Goal: Transaction & Acquisition: Download file/media

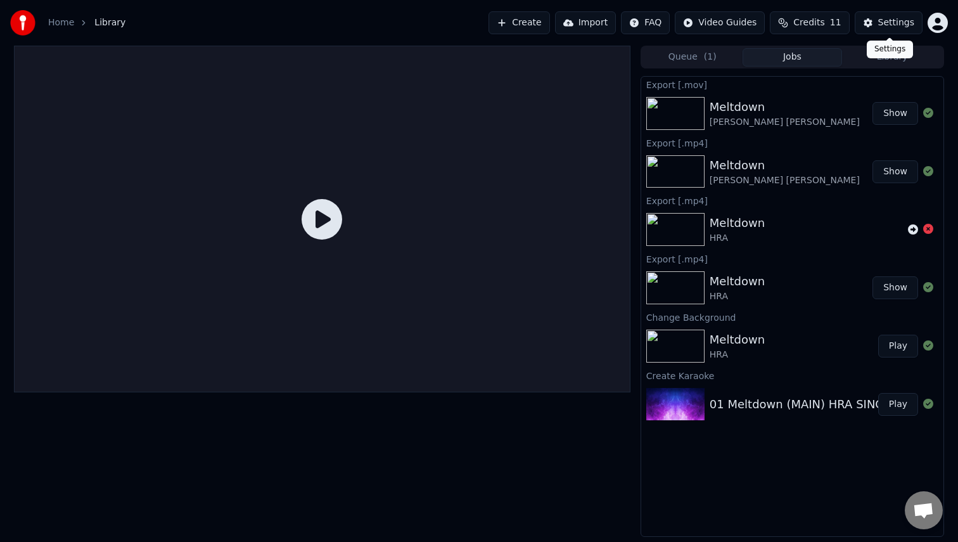
click at [900, 19] on div "Settings" at bounding box center [896, 22] width 36 height 13
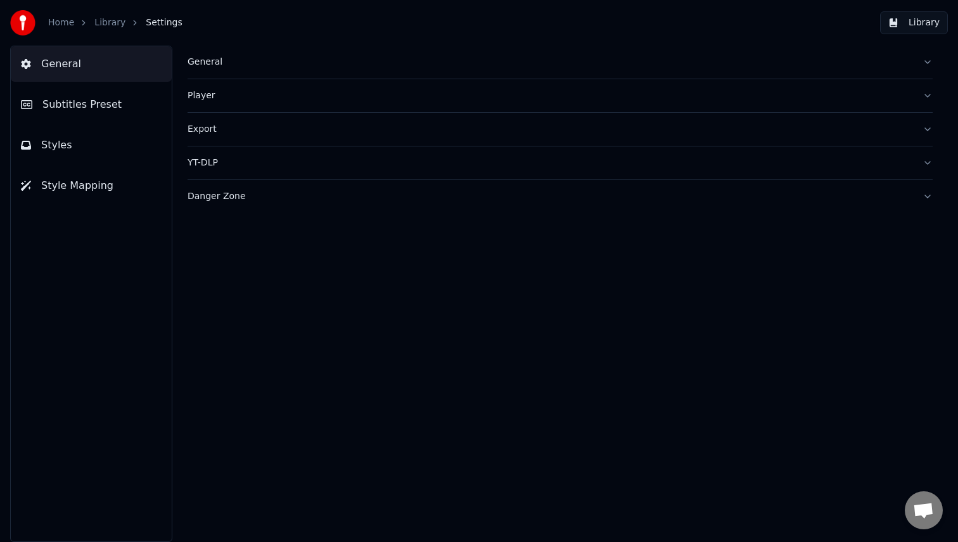
click at [84, 139] on button "Styles" at bounding box center [91, 144] width 161 height 35
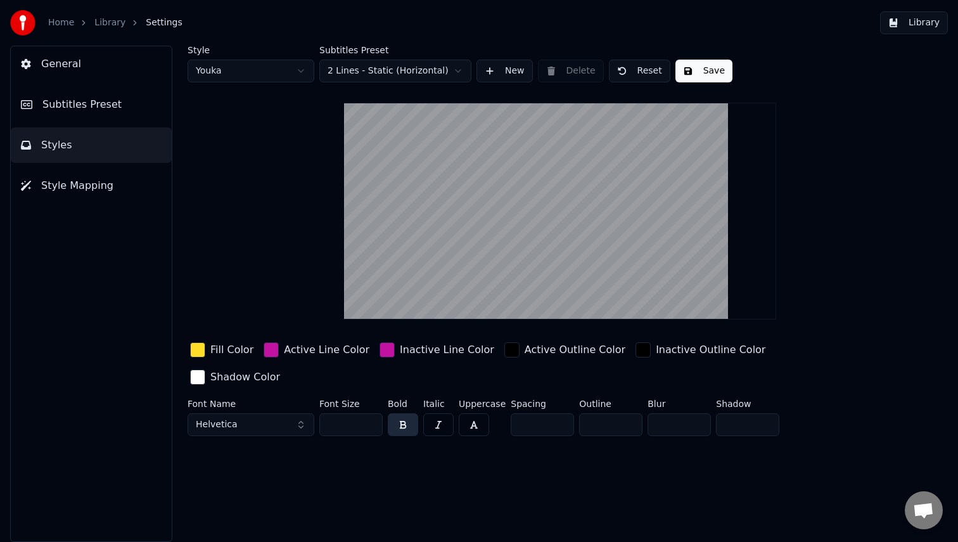
click at [96, 63] on button "General" at bounding box center [91, 63] width 161 height 35
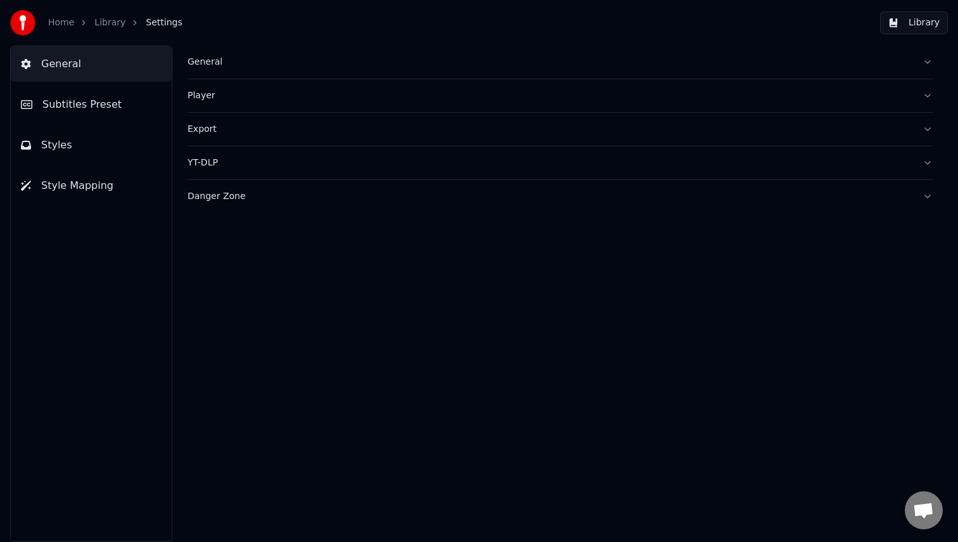
click at [80, 117] on button "Subtitles Preset" at bounding box center [91, 104] width 161 height 35
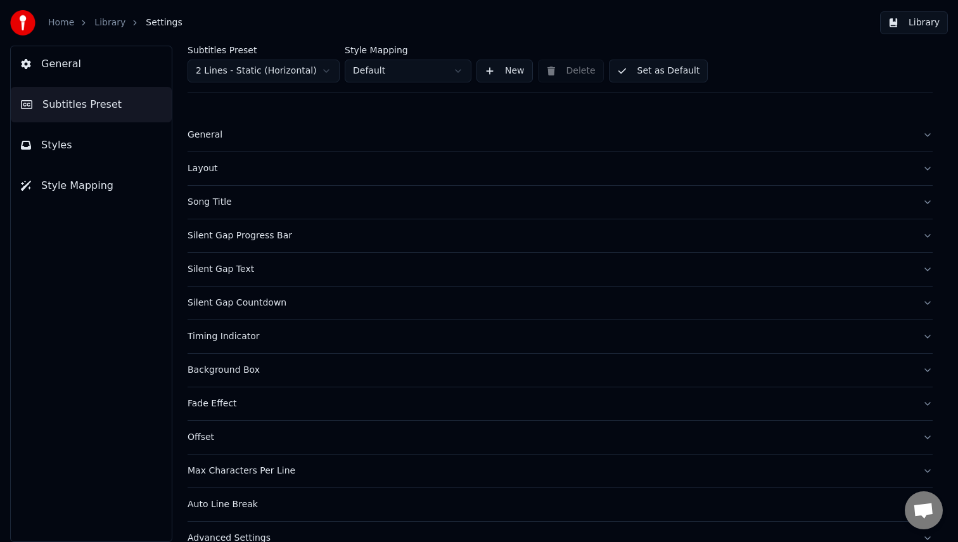
click at [75, 151] on button "Styles" at bounding box center [91, 144] width 161 height 35
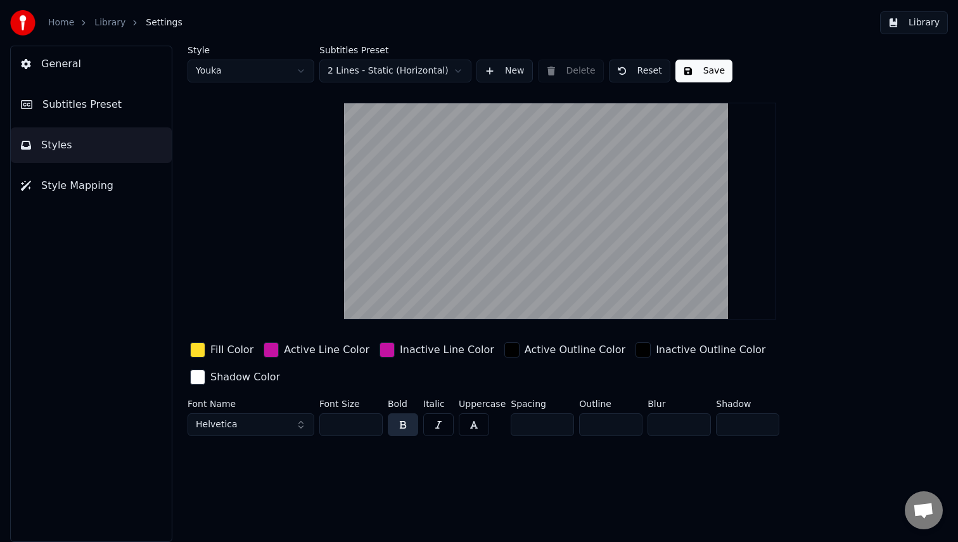
click at [90, 68] on button "General" at bounding box center [91, 63] width 161 height 35
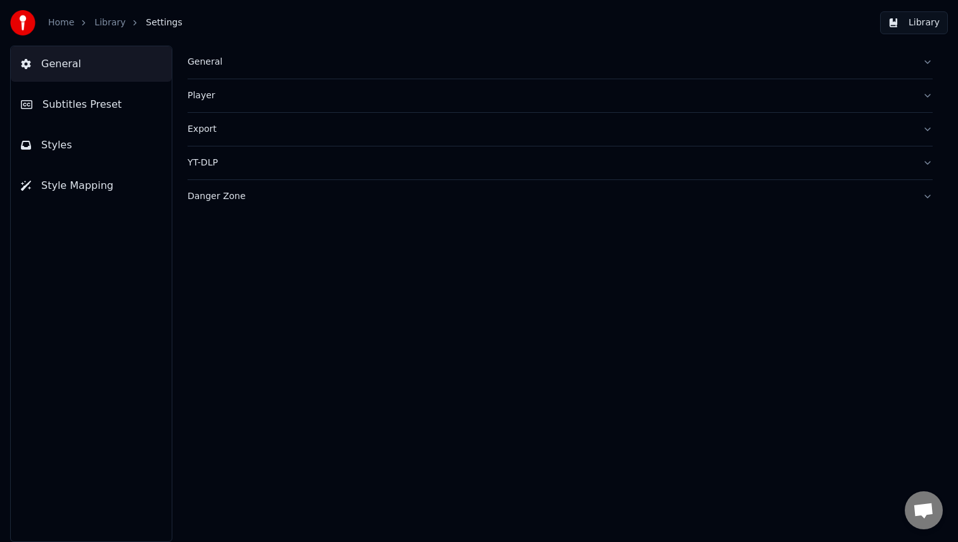
click at [211, 133] on div "Export" at bounding box center [550, 129] width 725 height 13
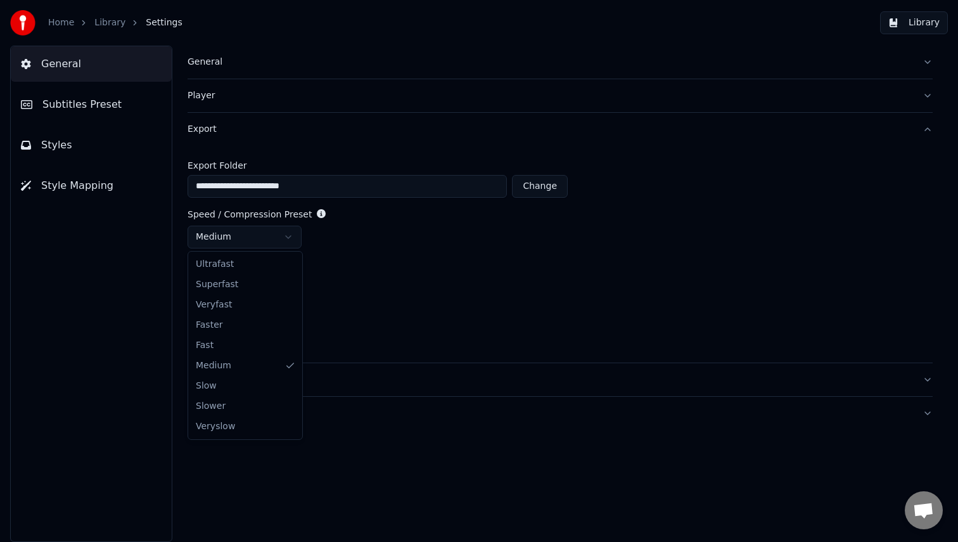
click at [291, 234] on html "**********" at bounding box center [479, 271] width 958 height 542
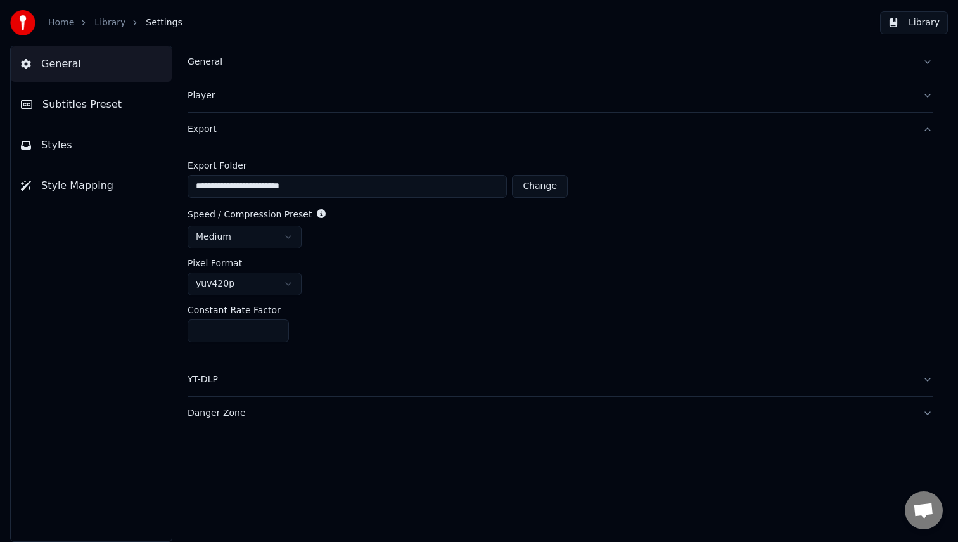
click at [421, 274] on html "**********" at bounding box center [479, 271] width 958 height 542
click at [44, 103] on span "Subtitles Preset" at bounding box center [81, 104] width 79 height 15
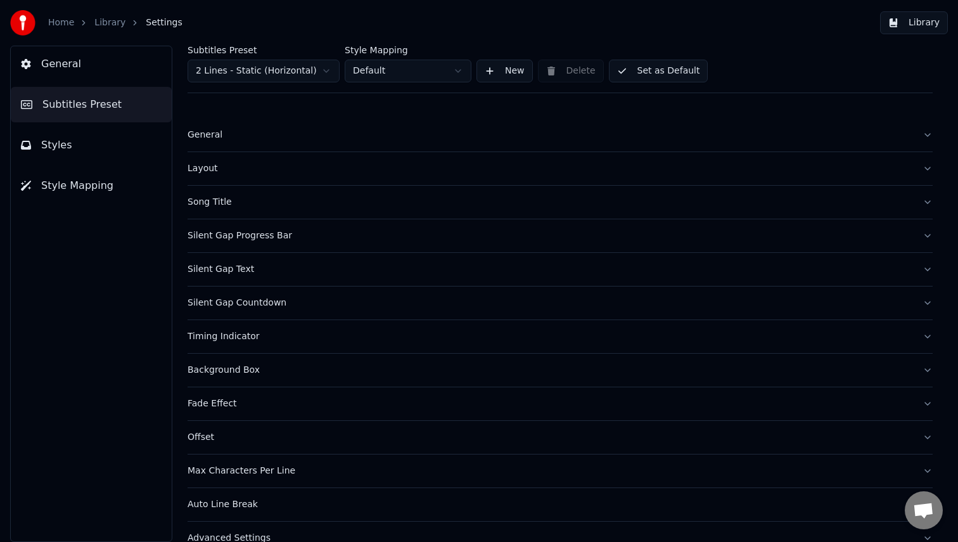
scroll to position [23, 0]
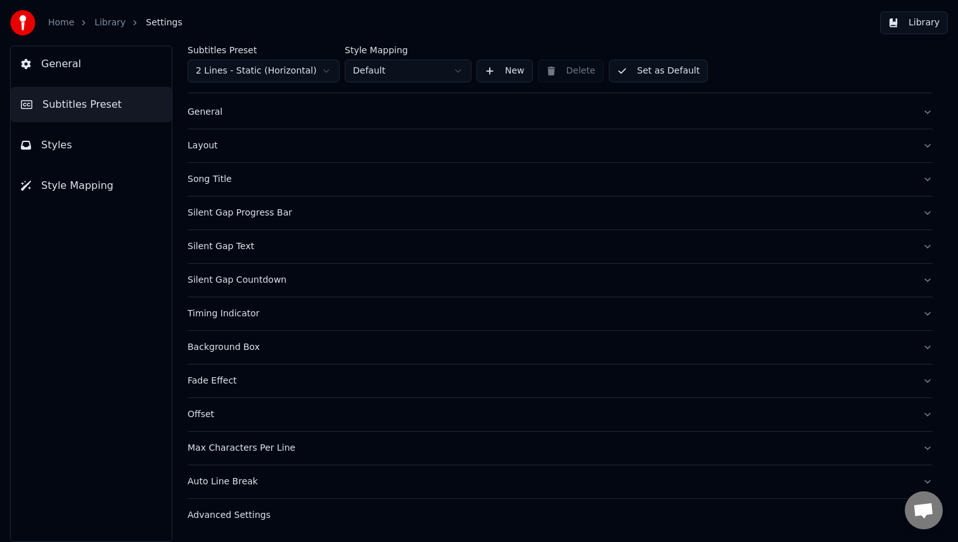
click at [65, 156] on button "Styles" at bounding box center [91, 144] width 161 height 35
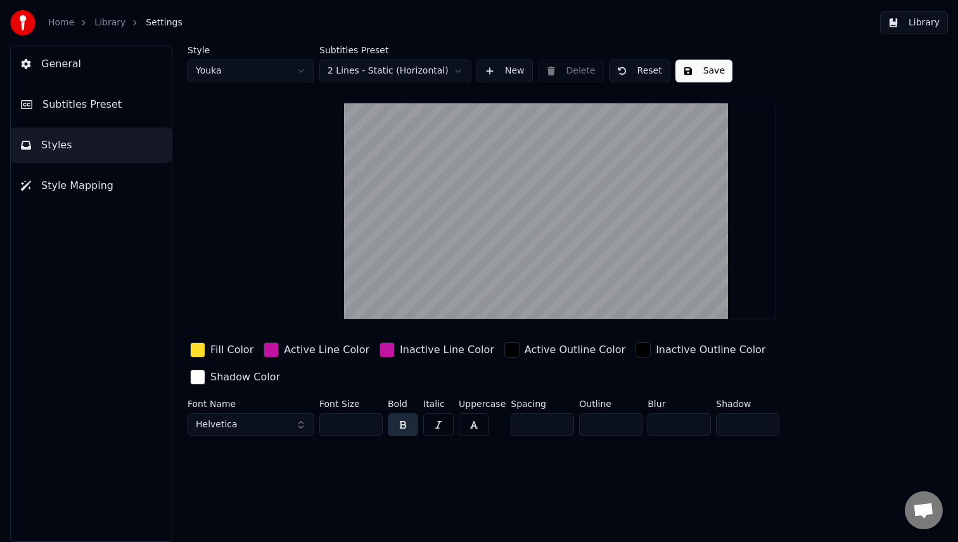
click at [699, 73] on button "Save" at bounding box center [703, 71] width 57 height 23
click at [688, 70] on button "Done" at bounding box center [704, 71] width 59 height 23
click at [75, 65] on span "General" at bounding box center [61, 63] width 40 height 15
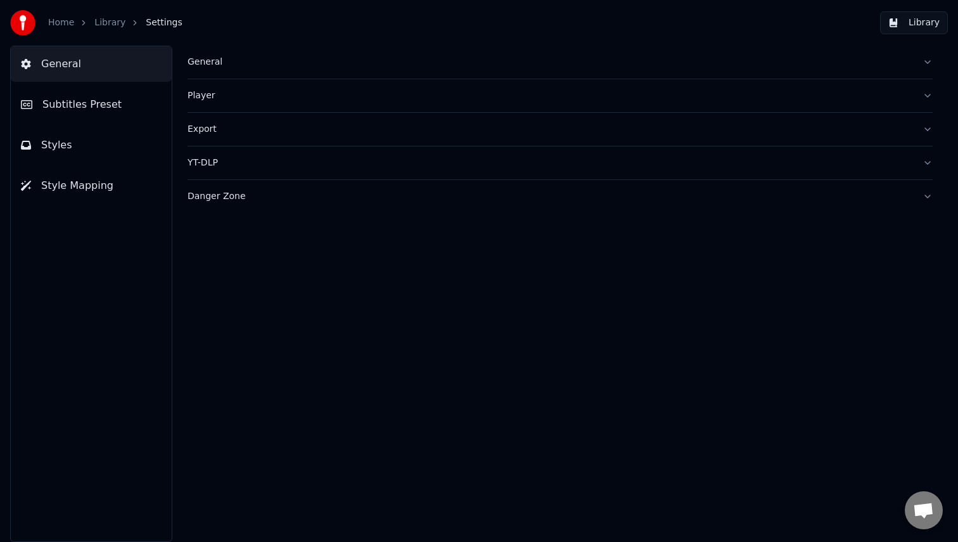
click at [109, 112] on button "Subtitles Preset" at bounding box center [91, 104] width 161 height 35
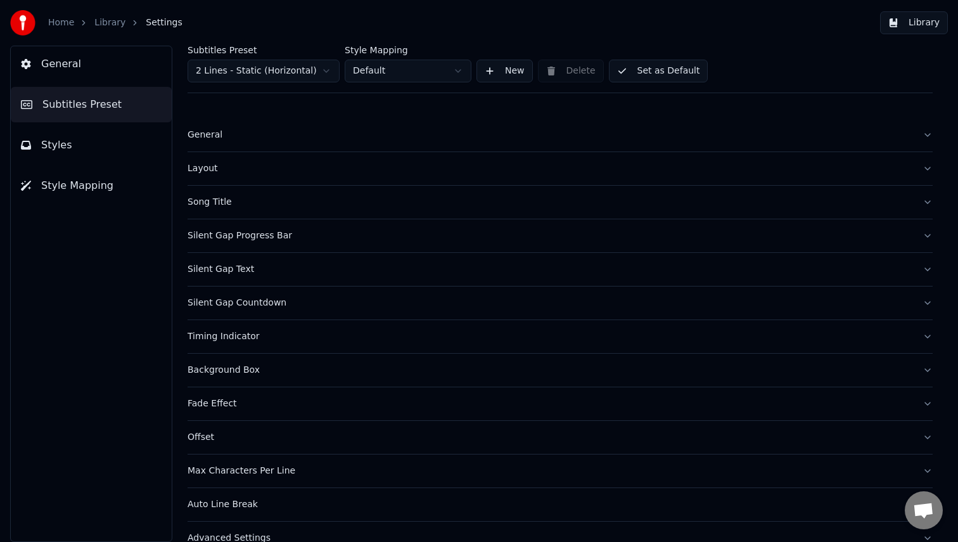
click at [85, 68] on button "General" at bounding box center [91, 63] width 161 height 35
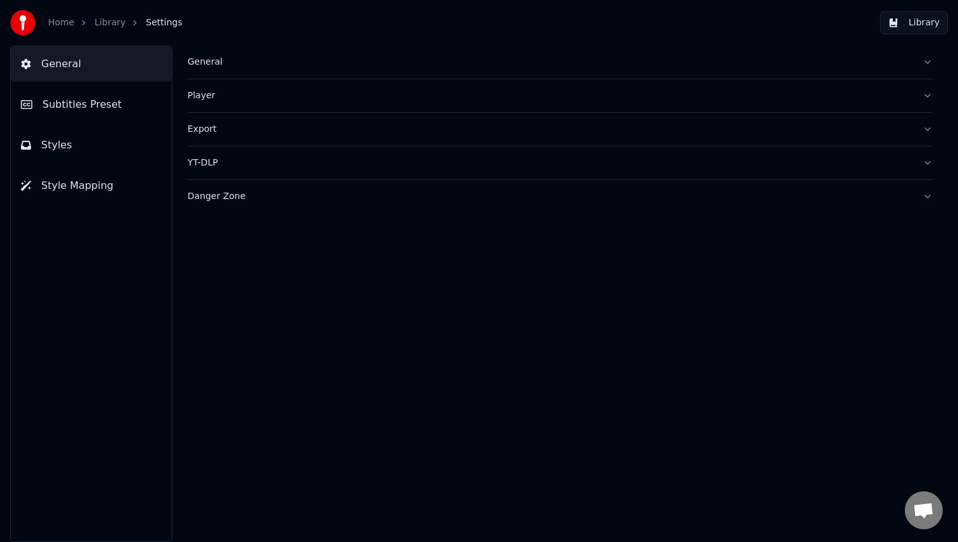
click at [80, 156] on button "Styles" at bounding box center [91, 144] width 161 height 35
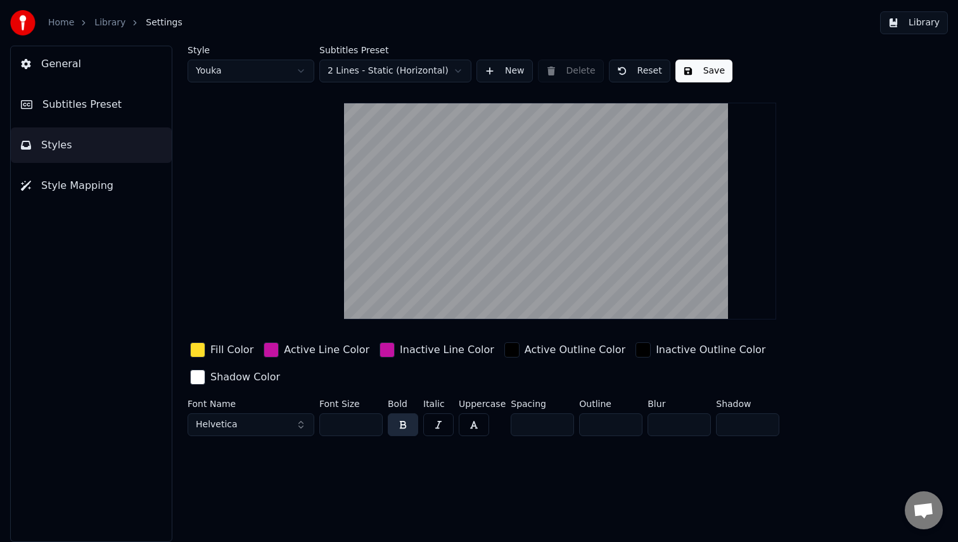
click at [113, 196] on button "Style Mapping" at bounding box center [91, 185] width 161 height 35
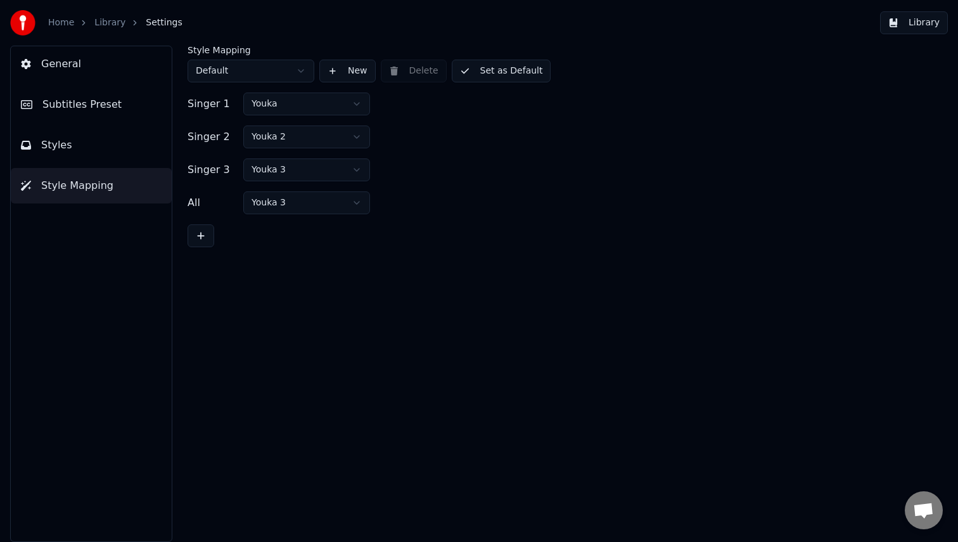
click at [87, 68] on button "General" at bounding box center [91, 63] width 161 height 35
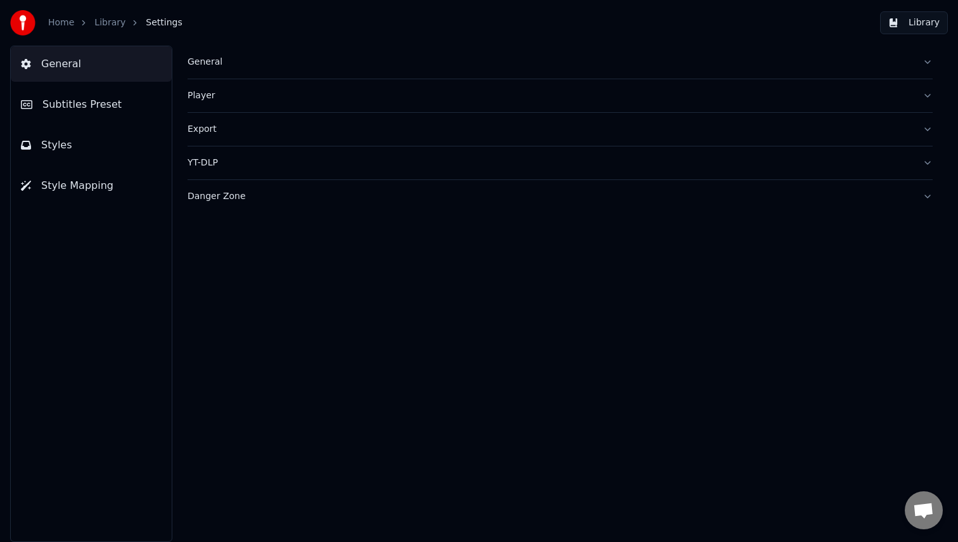
click at [63, 11] on div "Home Library Settings" at bounding box center [96, 22] width 172 height 25
click at [63, 23] on link "Home" at bounding box center [61, 22] width 26 height 13
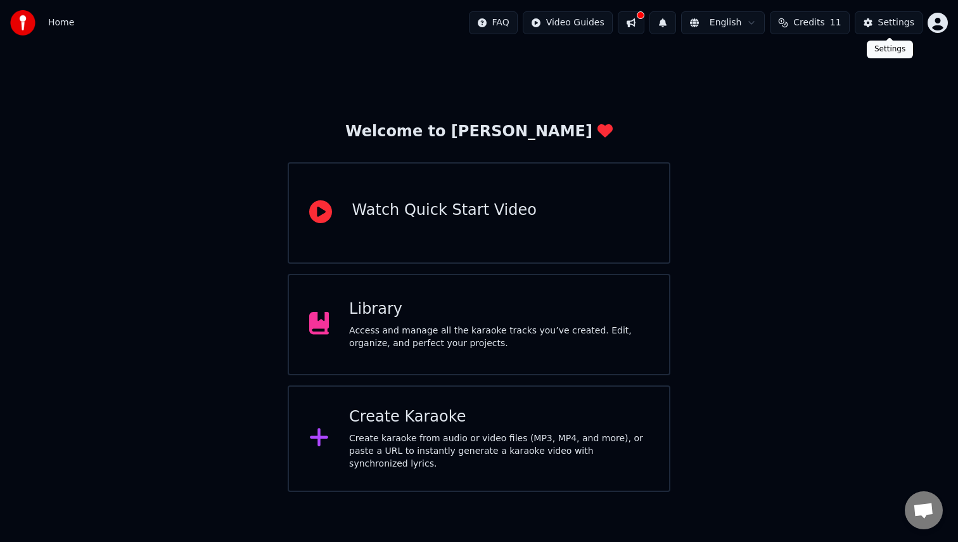
click at [900, 27] on div "Settings" at bounding box center [896, 22] width 36 height 13
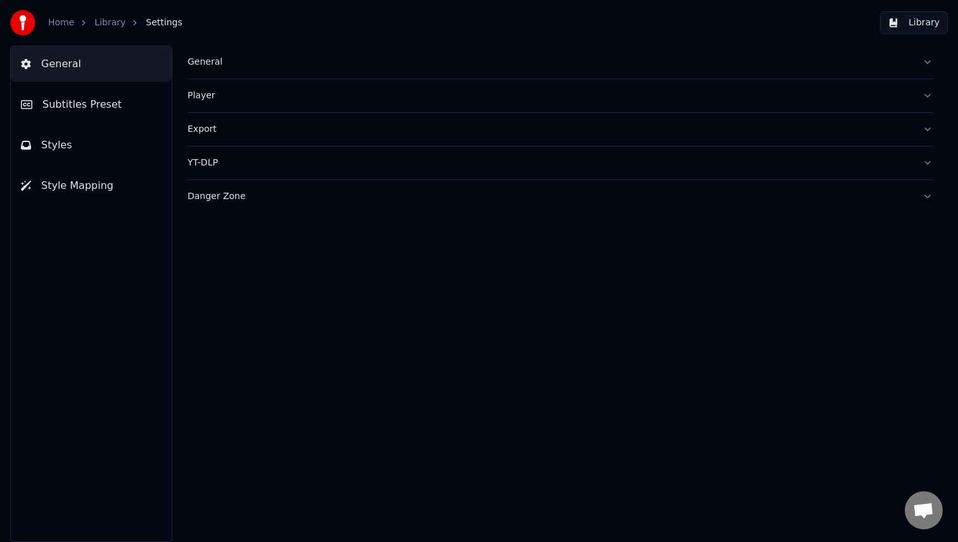
click at [111, 155] on button "Styles" at bounding box center [91, 144] width 161 height 35
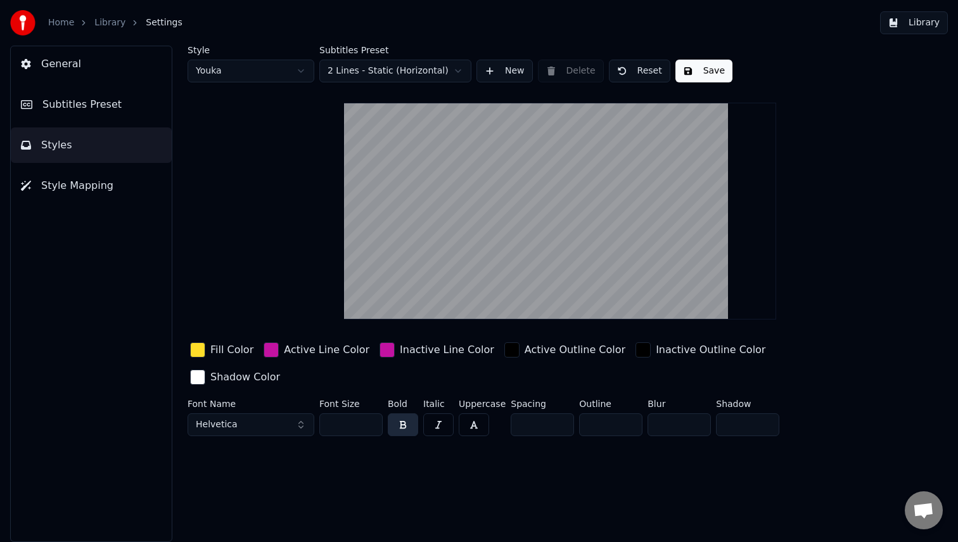
click at [115, 25] on link "Library" at bounding box center [109, 22] width 31 height 13
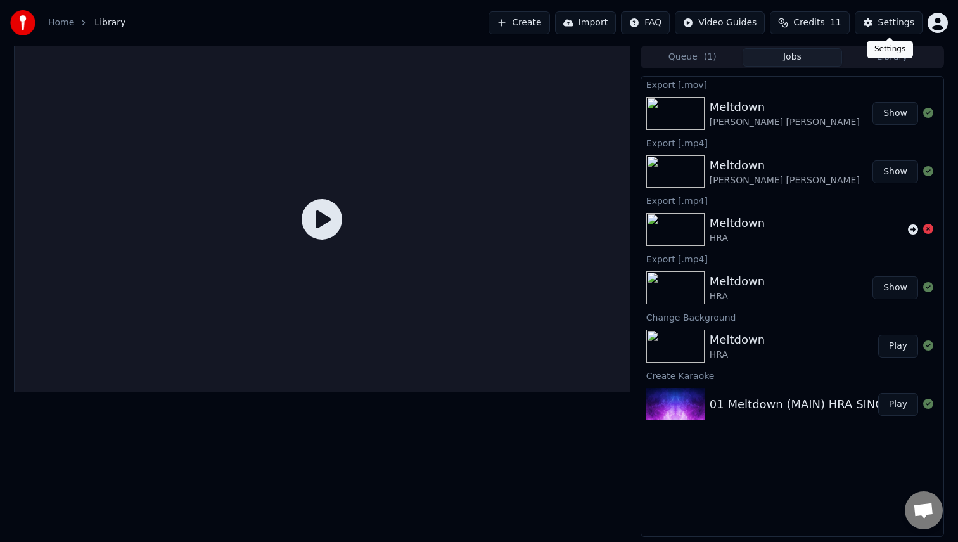
click at [867, 25] on button "Settings" at bounding box center [889, 22] width 68 height 23
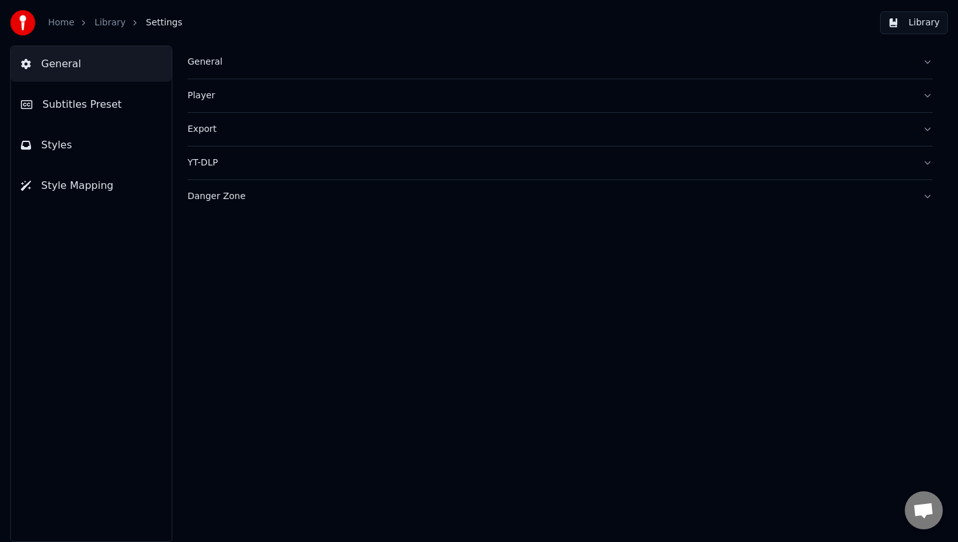
click at [62, 146] on span "Styles" at bounding box center [56, 144] width 31 height 15
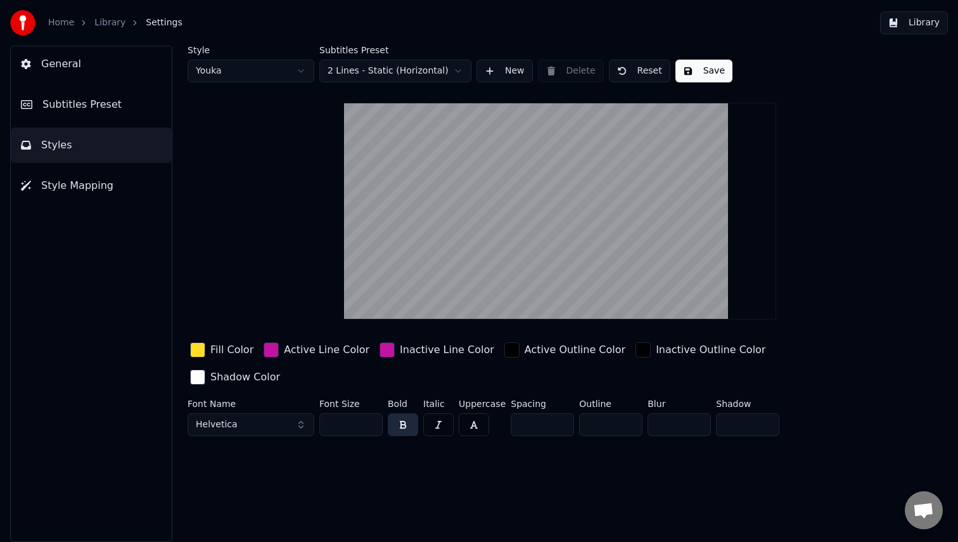
click at [107, 59] on button "General" at bounding box center [91, 63] width 161 height 35
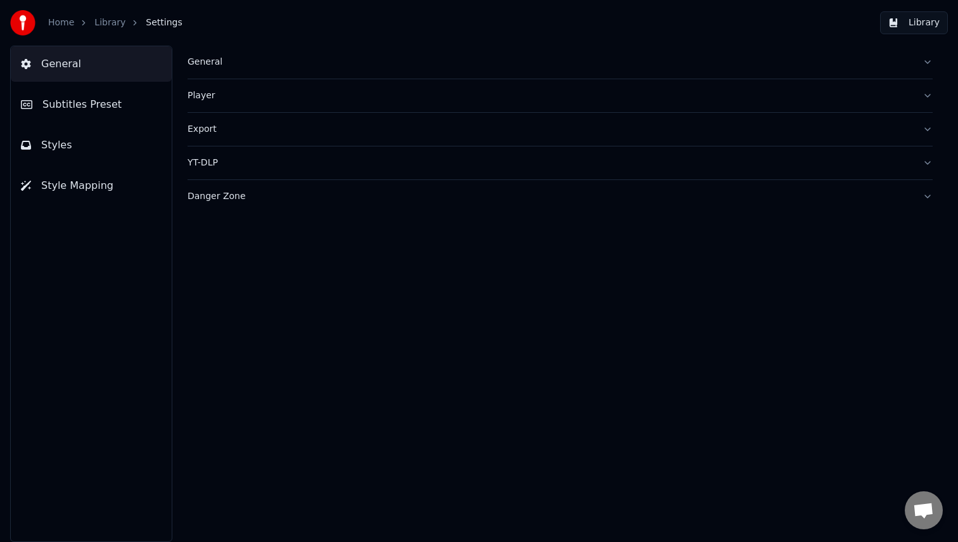
click at [207, 127] on div "Export" at bounding box center [550, 129] width 725 height 13
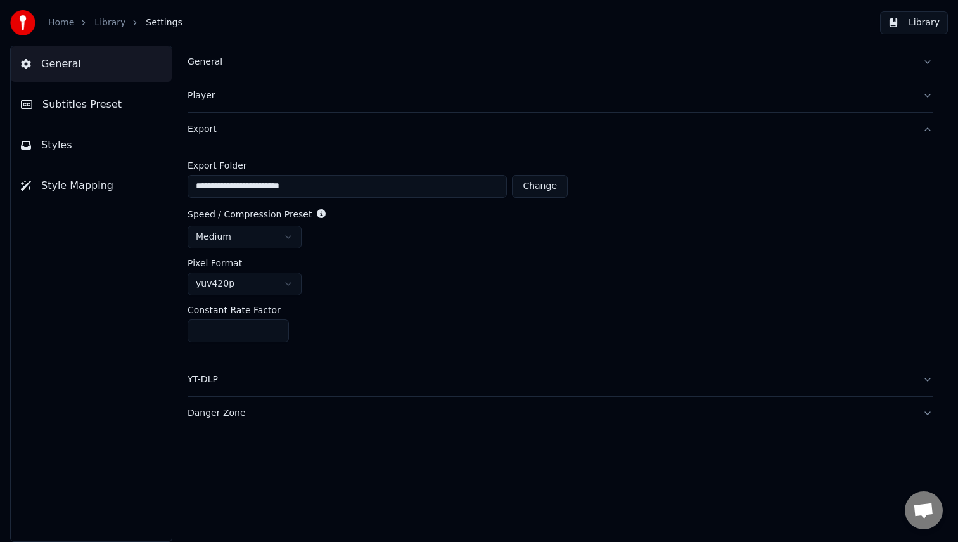
click at [67, 140] on span "Styles" at bounding box center [56, 144] width 31 height 15
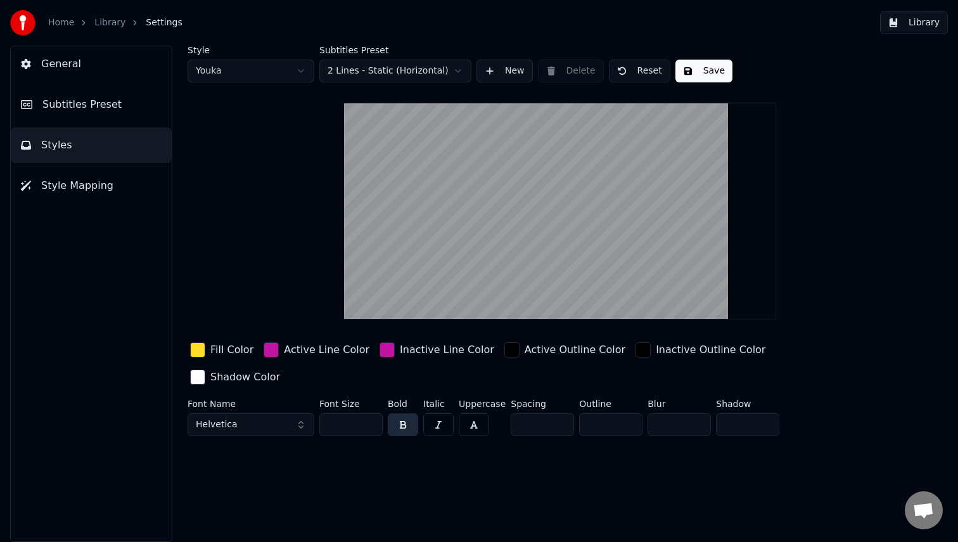
click at [75, 189] on span "Style Mapping" at bounding box center [77, 185] width 72 height 15
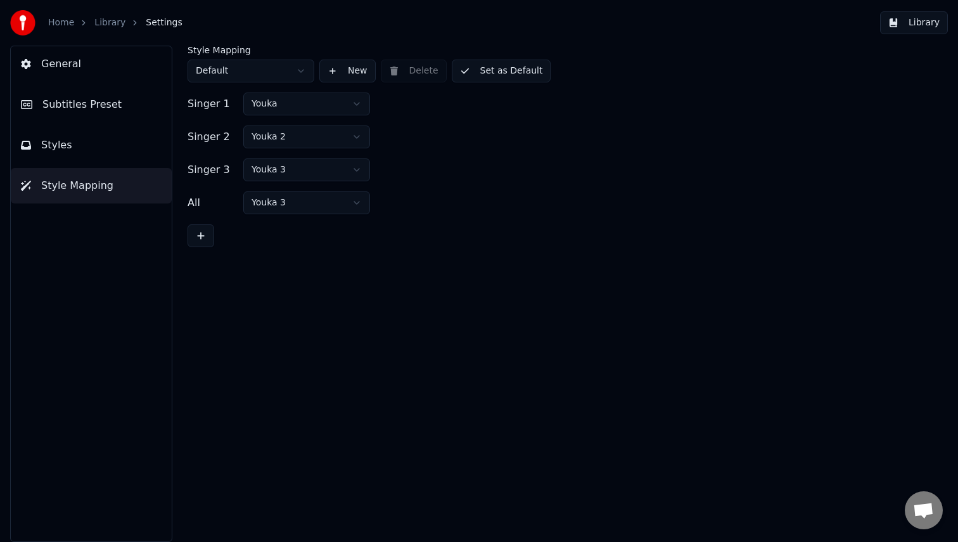
click at [73, 152] on button "Styles" at bounding box center [91, 144] width 161 height 35
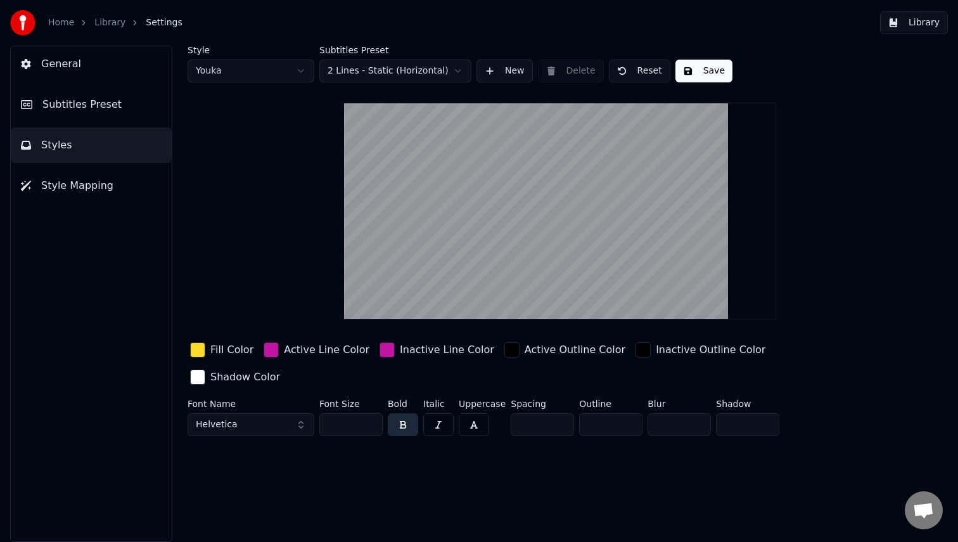
click at [103, 106] on span "Subtitles Preset" at bounding box center [81, 104] width 79 height 15
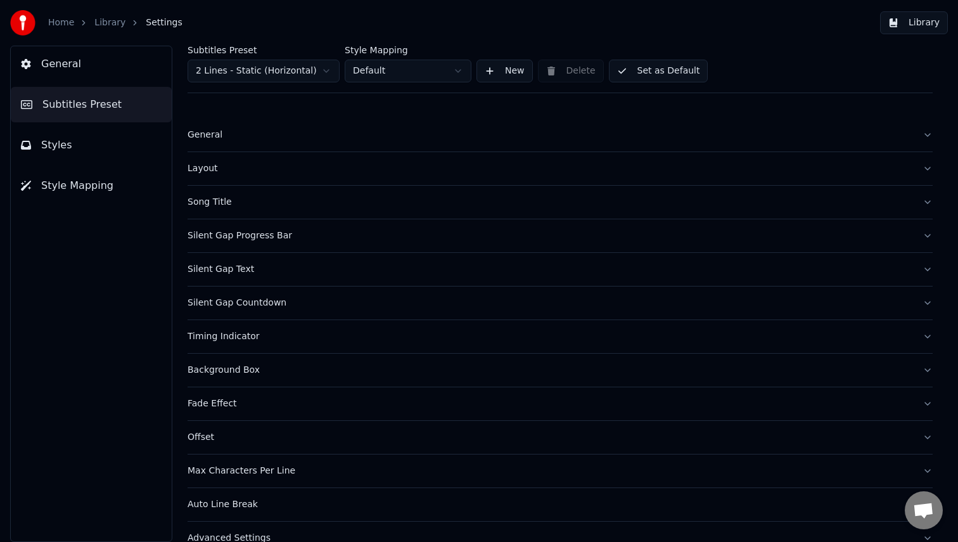
click at [108, 133] on button "Styles" at bounding box center [91, 144] width 161 height 35
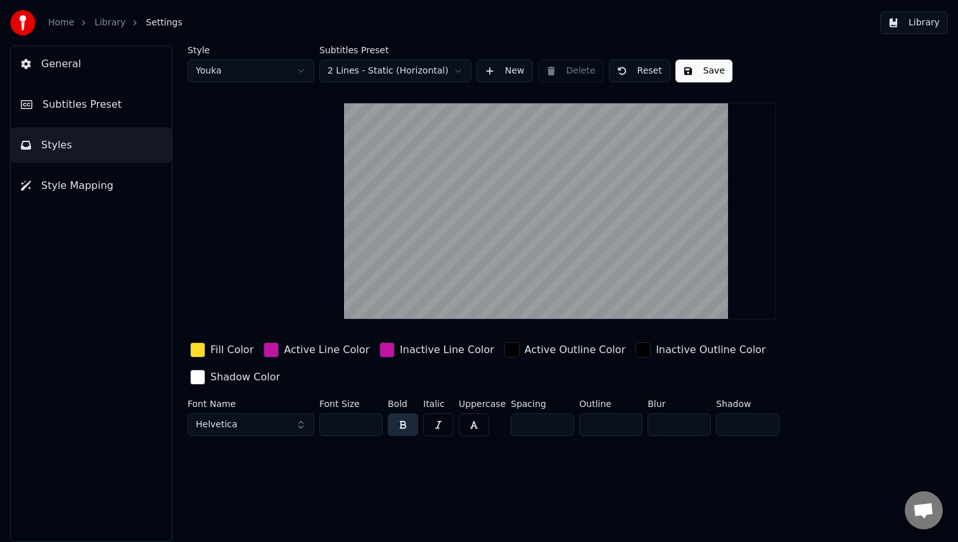
click at [113, 23] on link "Library" at bounding box center [109, 22] width 31 height 13
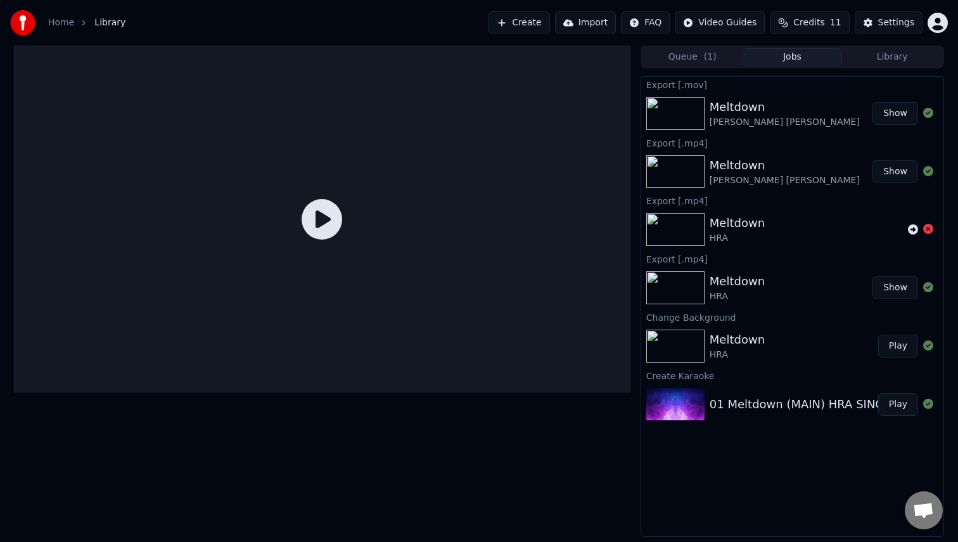
click at [775, 112] on div "Meltdown [PERSON_NAME] [PERSON_NAME]" at bounding box center [791, 113] width 163 height 30
click at [715, 56] on button "Queue ( 1 )" at bounding box center [692, 57] width 100 height 18
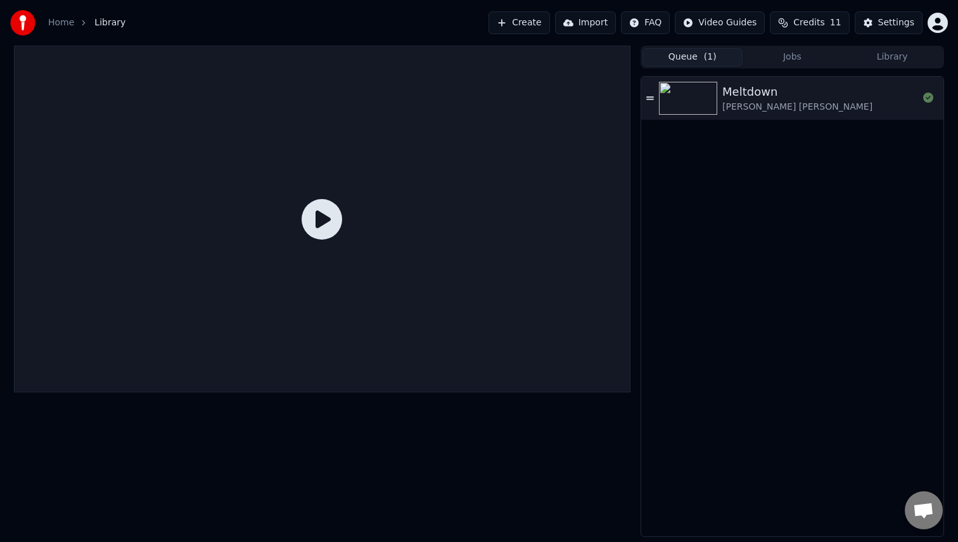
click at [786, 55] on button "Jobs" at bounding box center [792, 57] width 100 height 18
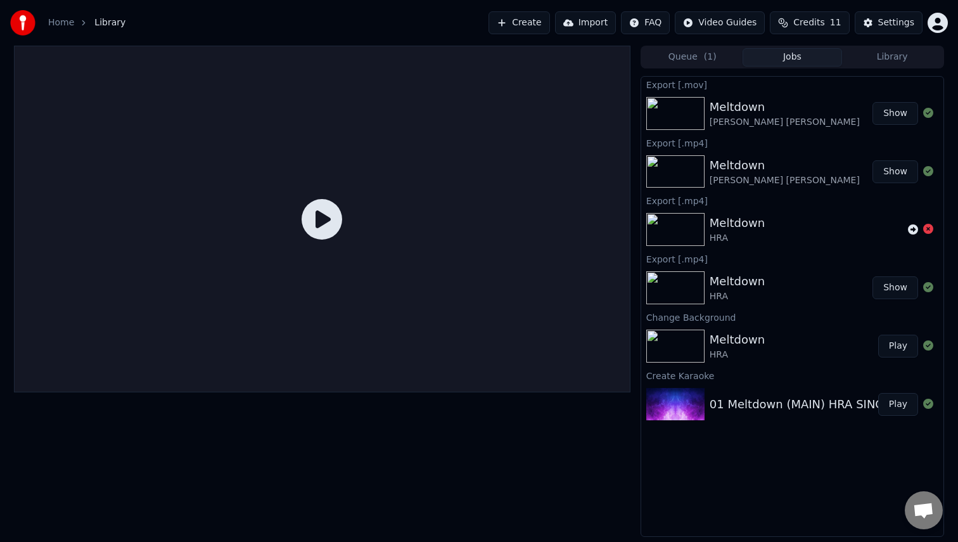
click at [806, 28] on span "Credits" at bounding box center [808, 22] width 31 height 13
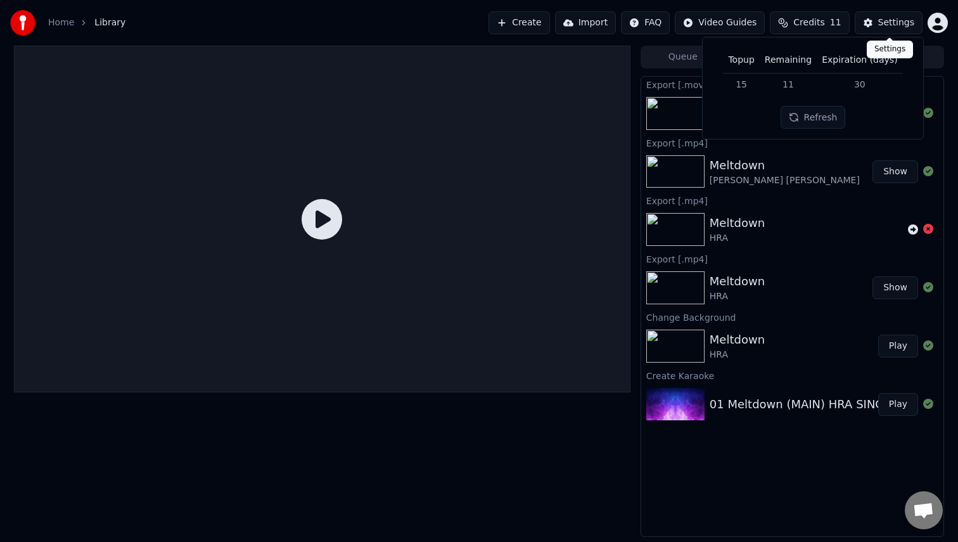
click at [883, 27] on div "Settings" at bounding box center [896, 22] width 36 height 13
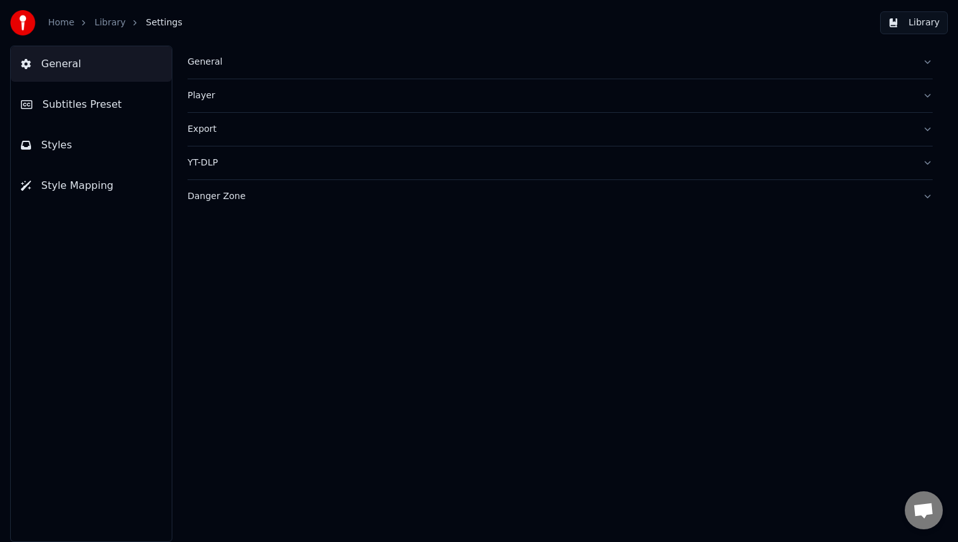
click at [123, 105] on button "Subtitles Preset" at bounding box center [91, 104] width 161 height 35
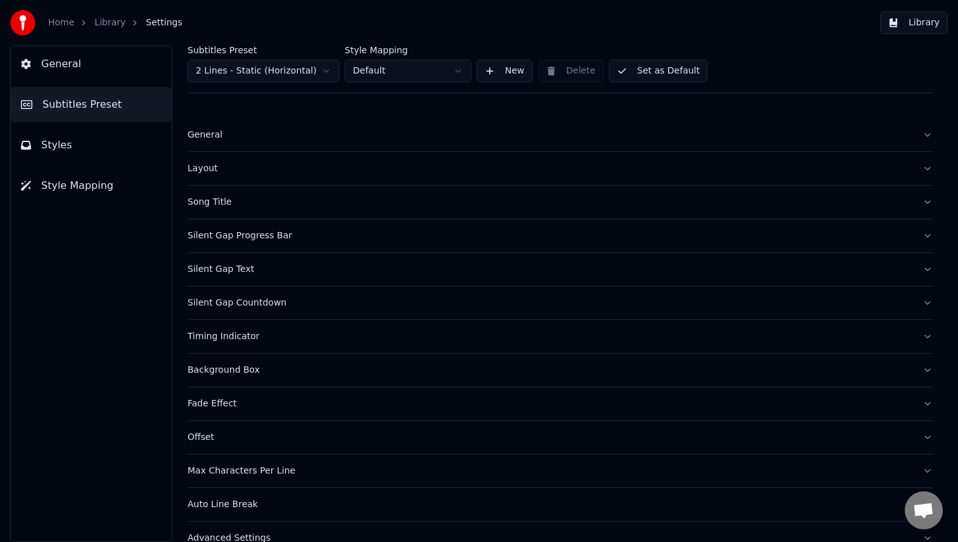
click at [117, 143] on button "Styles" at bounding box center [91, 144] width 161 height 35
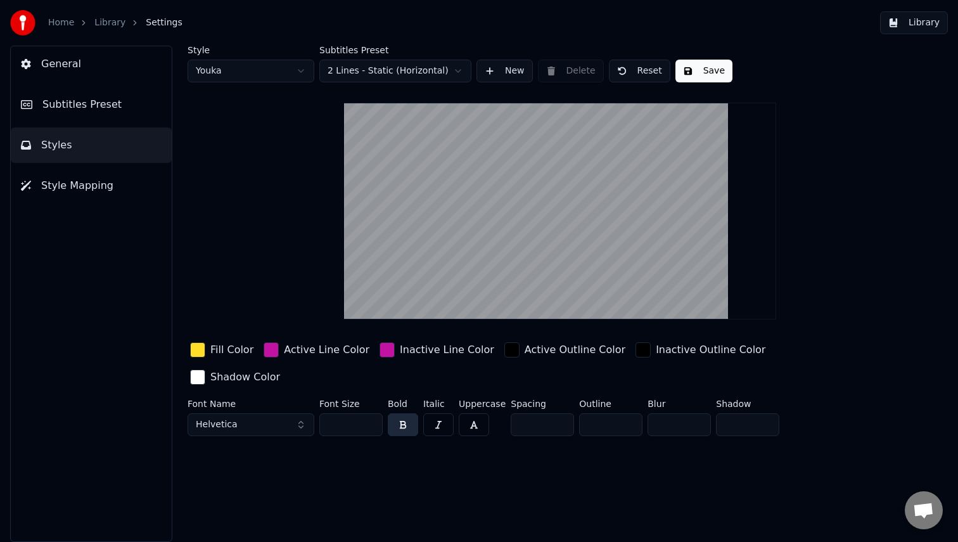
click at [84, 68] on button "General" at bounding box center [91, 63] width 161 height 35
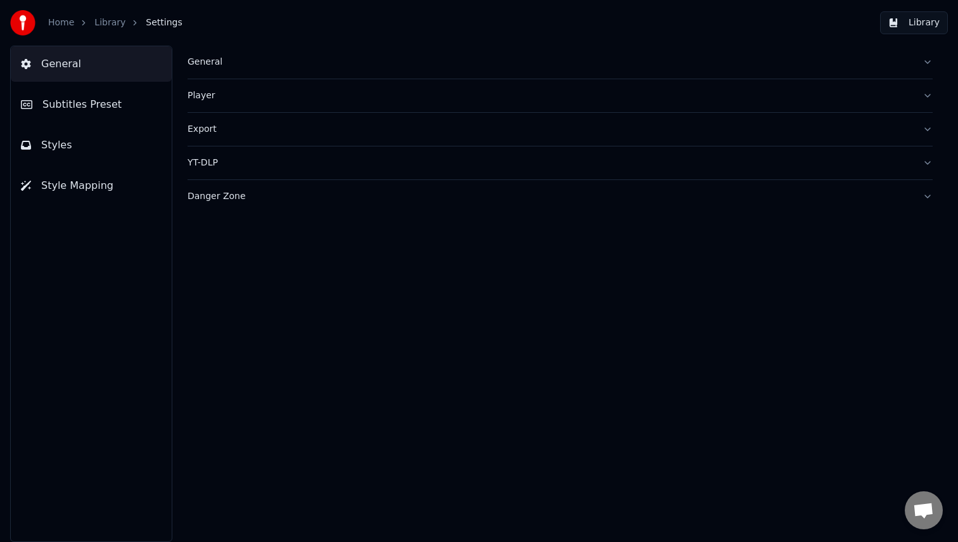
click at [209, 133] on div "Export" at bounding box center [550, 129] width 725 height 13
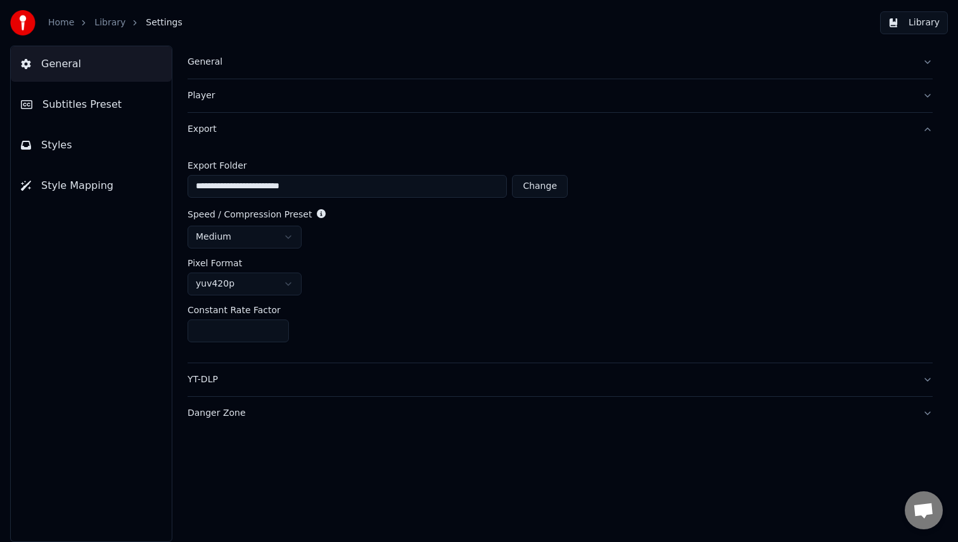
click at [213, 60] on div "General" at bounding box center [550, 62] width 725 height 13
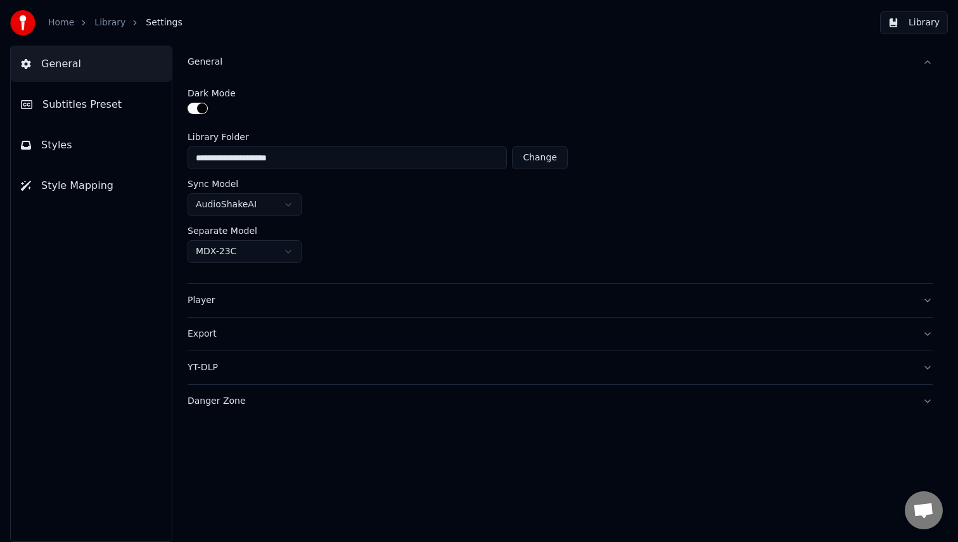
click at [921, 29] on button "Library" at bounding box center [914, 22] width 68 height 23
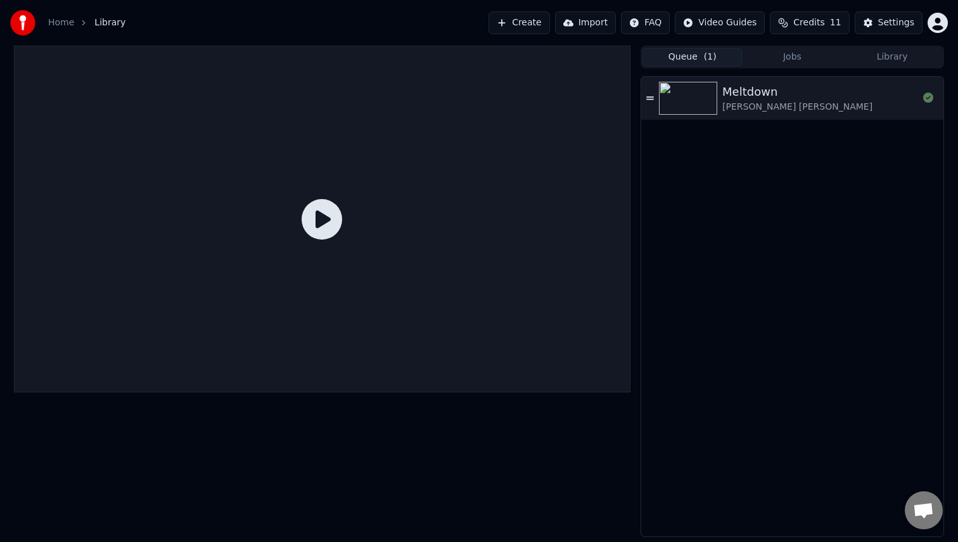
click at [694, 53] on button "Queue ( 1 )" at bounding box center [692, 57] width 100 height 18
click at [801, 62] on button "Jobs" at bounding box center [792, 57] width 100 height 18
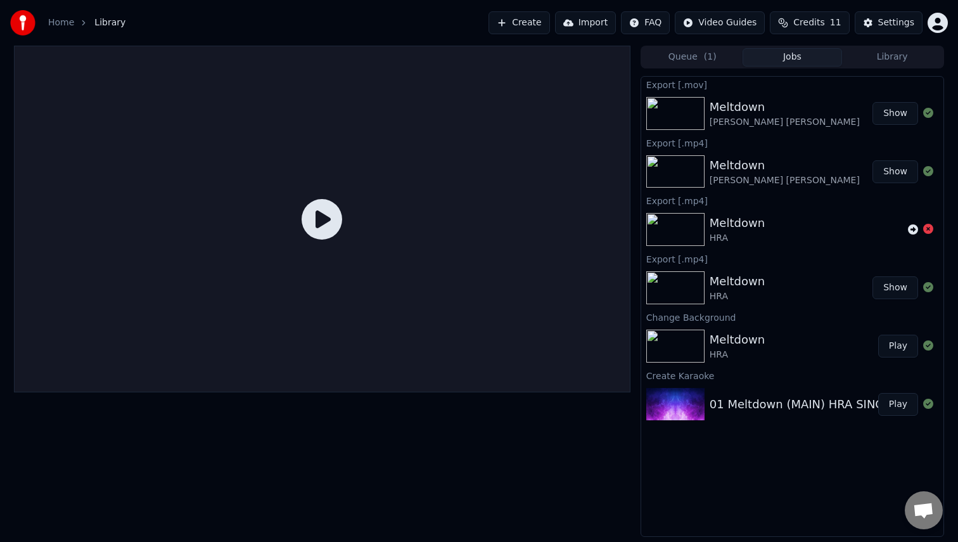
click at [921, 61] on button "Library" at bounding box center [892, 57] width 100 height 18
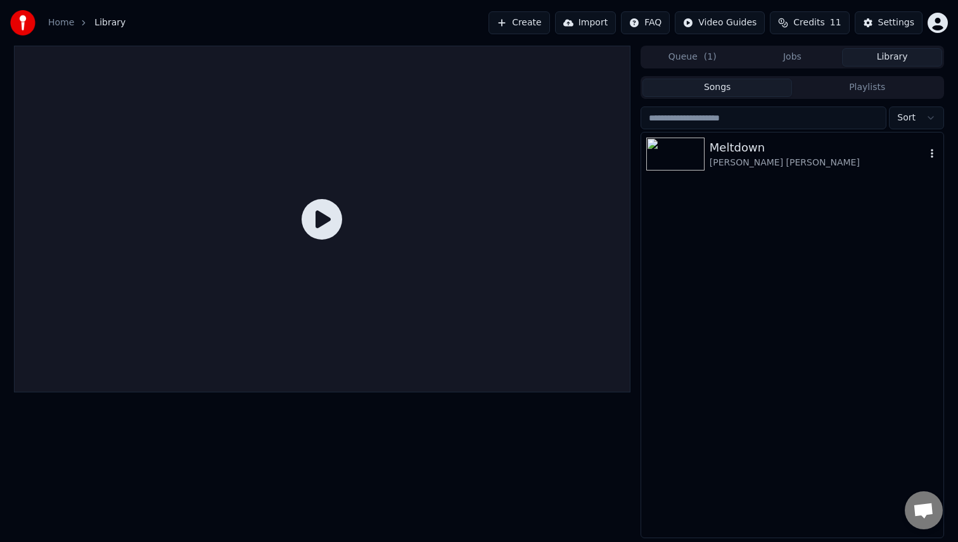
click at [749, 151] on div "Meltdown" at bounding box center [818, 148] width 216 height 18
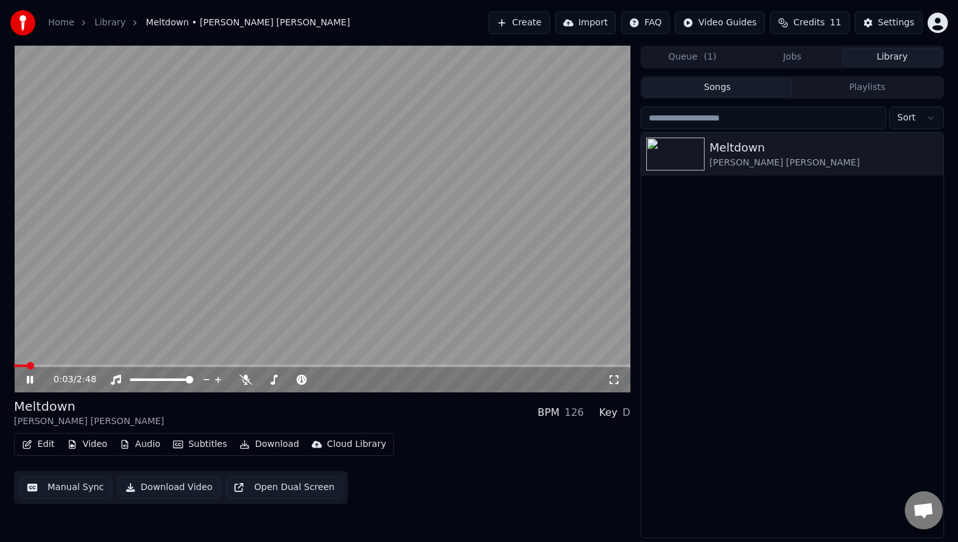
click at [34, 380] on icon at bounding box center [39, 379] width 30 height 10
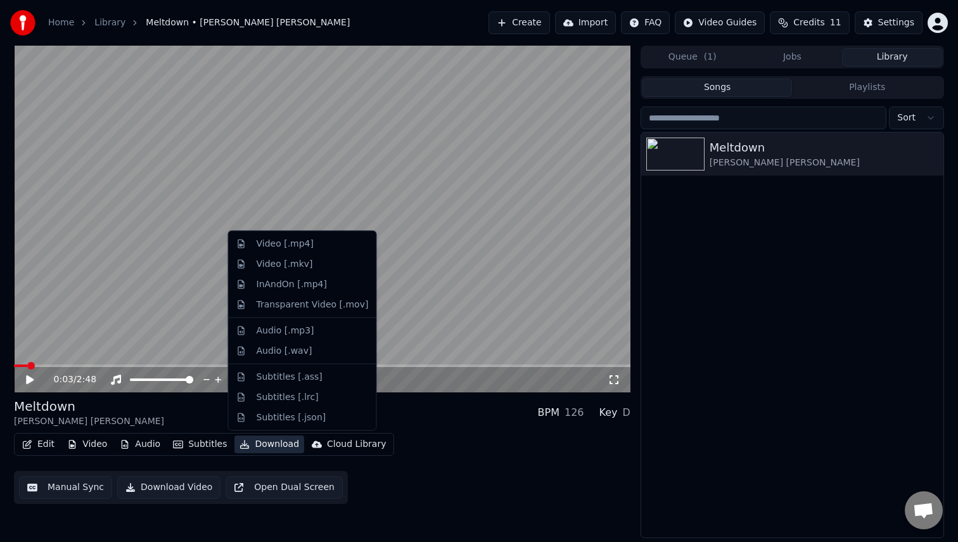
click at [269, 442] on button "Download" at bounding box center [269, 444] width 70 height 18
click at [304, 376] on div "Subtitles [.ass]" at bounding box center [290, 376] width 66 height 13
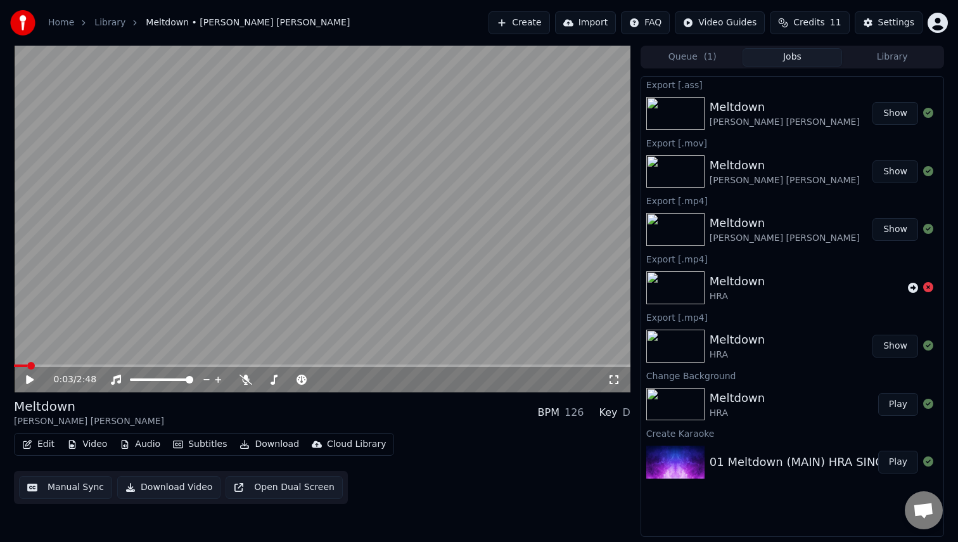
click at [901, 106] on button "Show" at bounding box center [895, 113] width 46 height 23
click at [261, 445] on button "Download" at bounding box center [269, 444] width 70 height 18
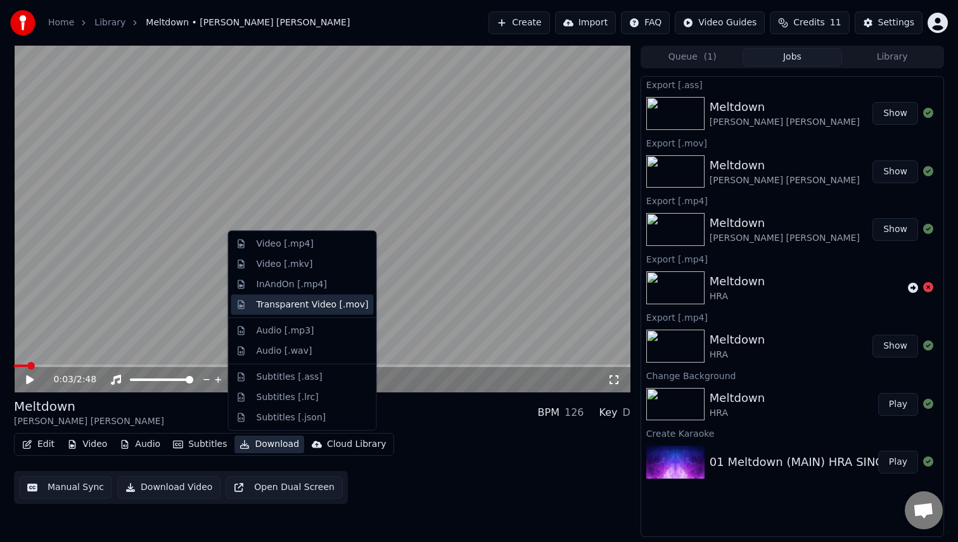
click at [306, 302] on div "Transparent Video [.mov]" at bounding box center [313, 304] width 112 height 13
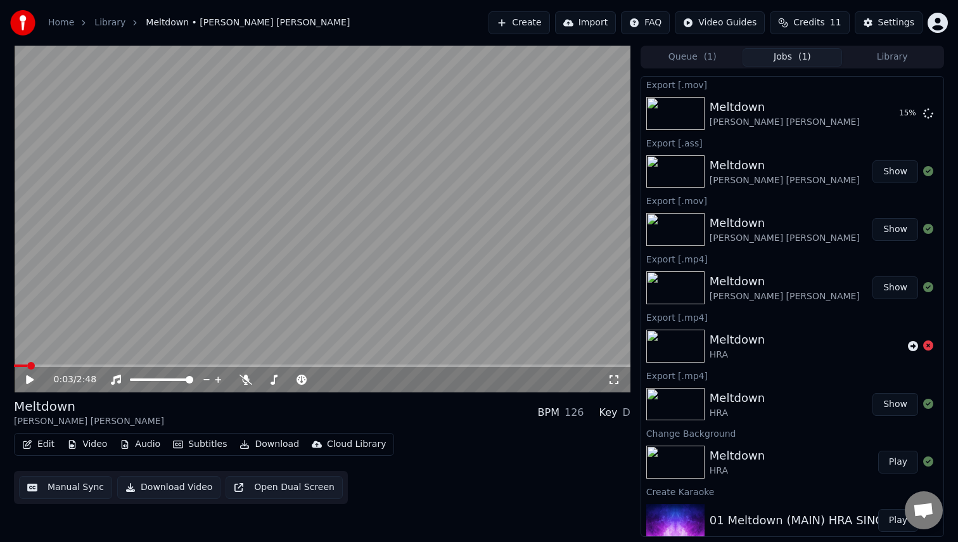
click at [274, 442] on button "Download" at bounding box center [269, 444] width 70 height 18
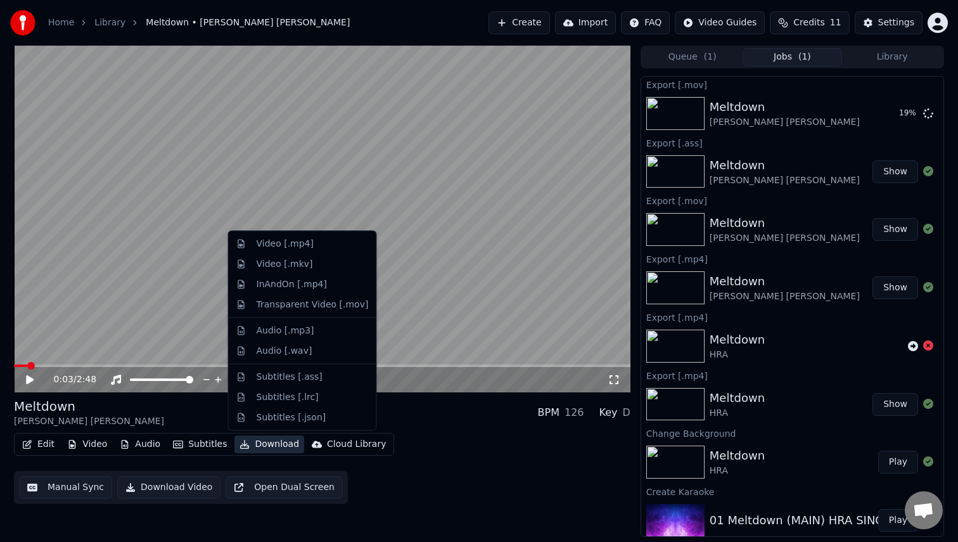
click at [406, 421] on div "Meltdown [PERSON_NAME] [PERSON_NAME] BPM 126 Key D" at bounding box center [322, 412] width 616 height 30
